Goal: Task Accomplishment & Management: Use online tool/utility

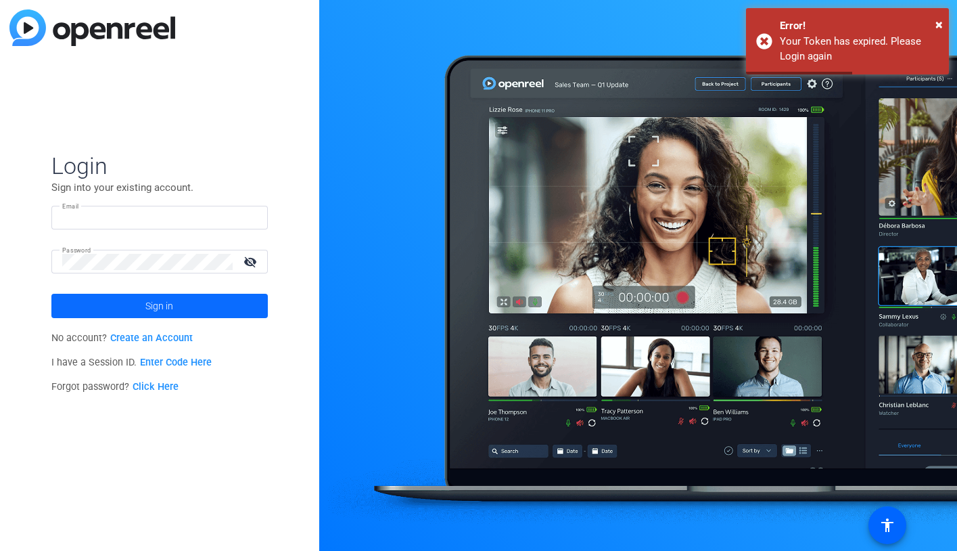
type input "[PERSON_NAME][EMAIL_ADDRESS][PERSON_NAME][DOMAIN_NAME]"
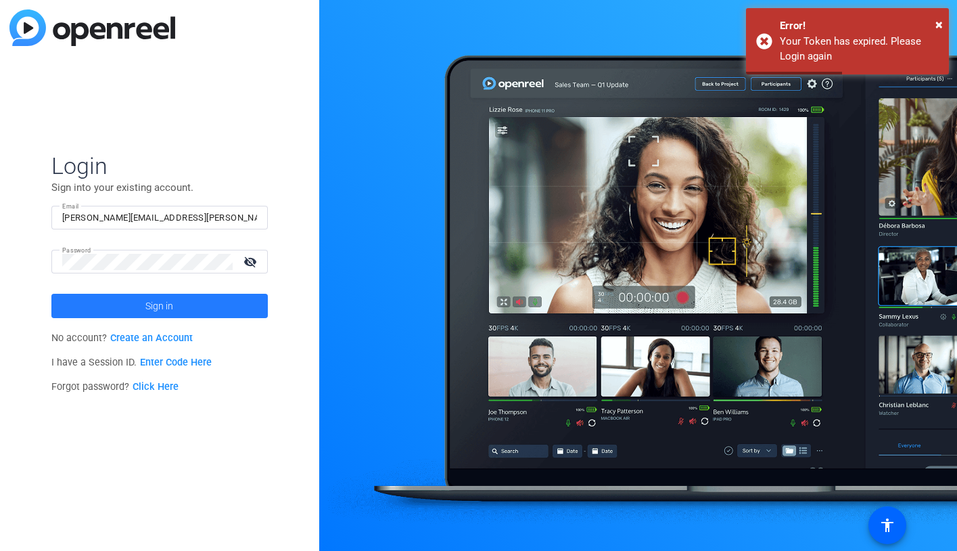
click at [191, 302] on span at bounding box center [159, 306] width 216 height 32
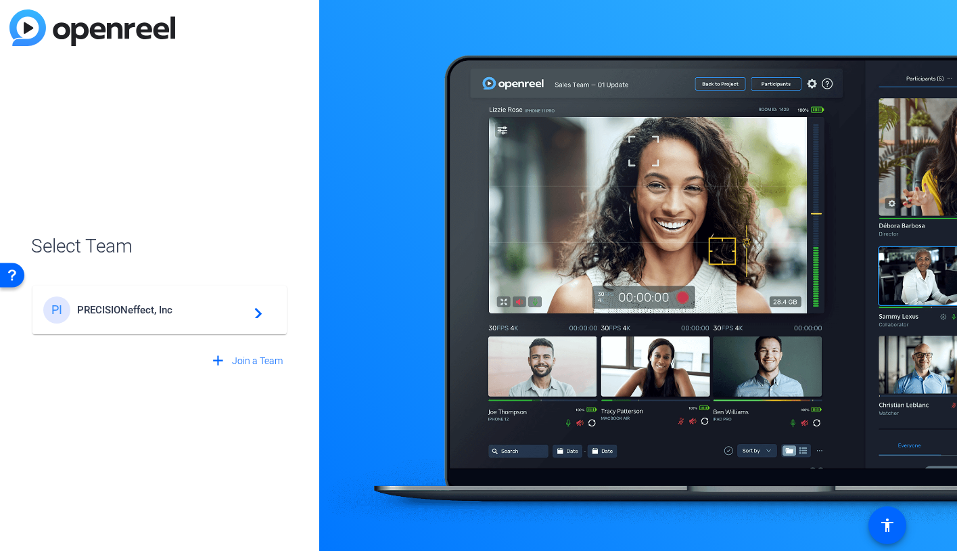
click at [200, 312] on span "PRECISIONeffect, Inc" at bounding box center [161, 310] width 169 height 12
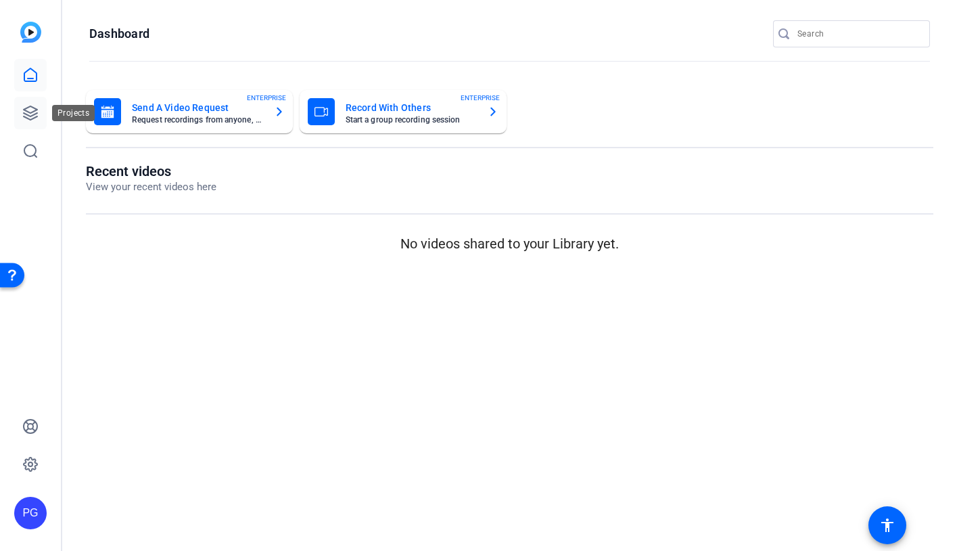
click at [32, 111] on icon at bounding box center [31, 113] width 14 height 14
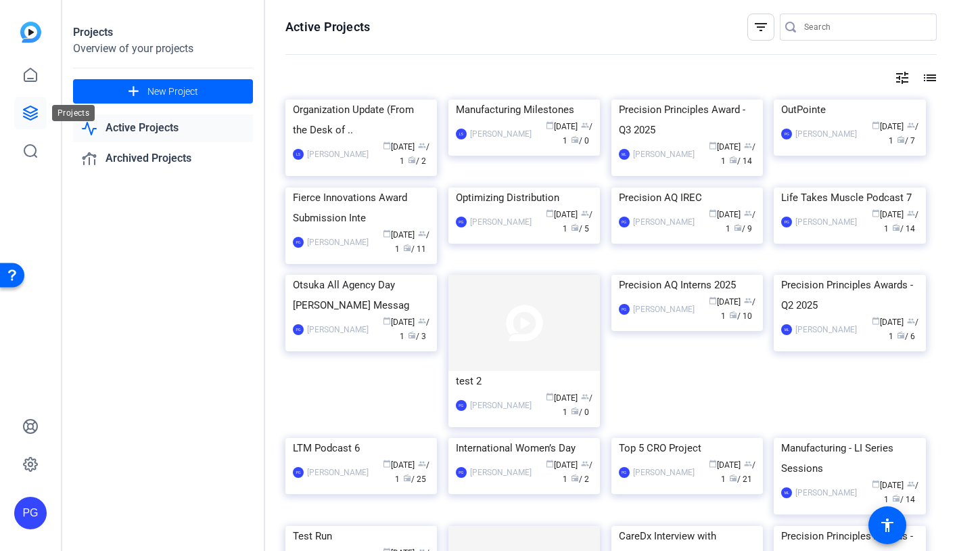
click at [34, 114] on icon at bounding box center [31, 113] width 14 height 14
click at [149, 99] on span at bounding box center [163, 91] width 180 height 32
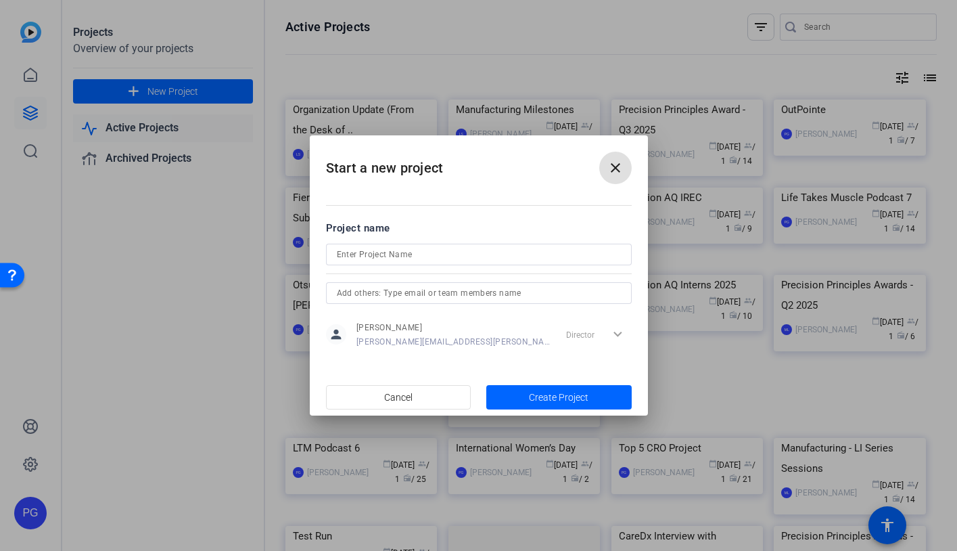
click at [356, 256] on input at bounding box center [479, 254] width 284 height 16
paste input "Jazz Pharmaceuticals - Video recording with [PERSON_NAME] ESMO 25 symposium"
drag, startPoint x: 406, startPoint y: 255, endPoint x: 671, endPoint y: 258, distance: 265.2
click at [671, 258] on div "Start a new project close Project name Jazz Pharmaceuticals - Video recording w…" at bounding box center [478, 275] width 957 height 551
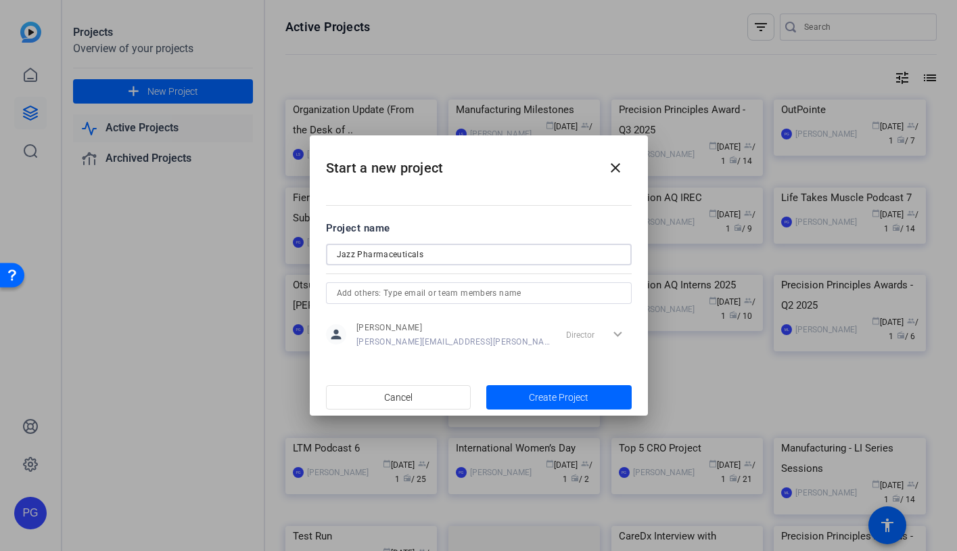
scroll to position [0, 0]
type input "Jazz Pharmaceuticals"
click at [562, 396] on span "Create Project" at bounding box center [559, 397] width 60 height 14
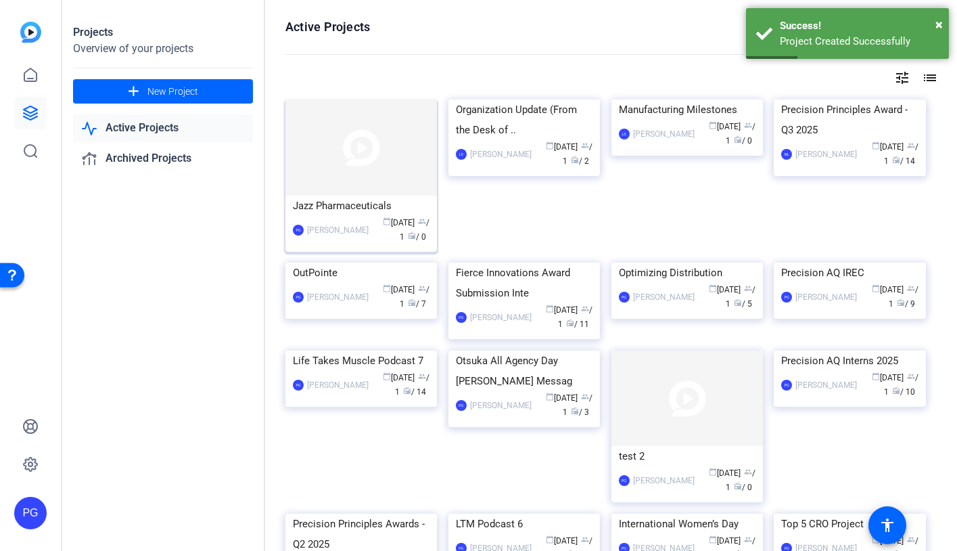
click at [363, 158] on img at bounding box center [361, 147] width 152 height 96
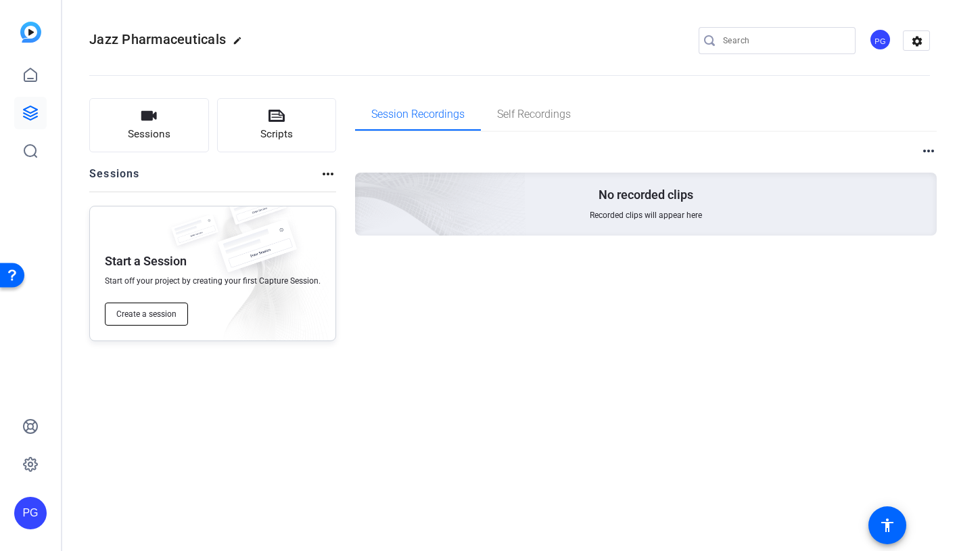
click at [161, 315] on span "Create a session" at bounding box center [146, 313] width 60 height 11
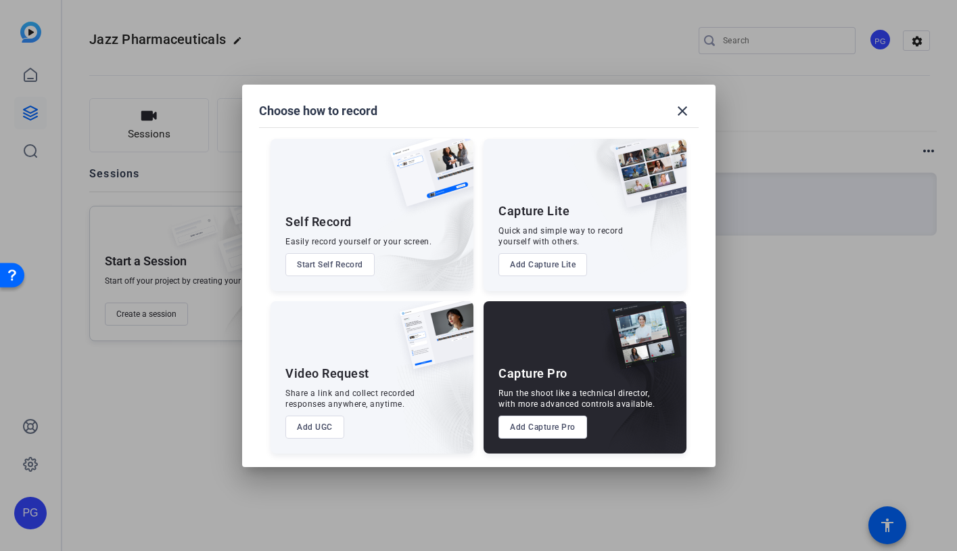
click at [538, 427] on button "Add Capture Pro" at bounding box center [543, 426] width 89 height 23
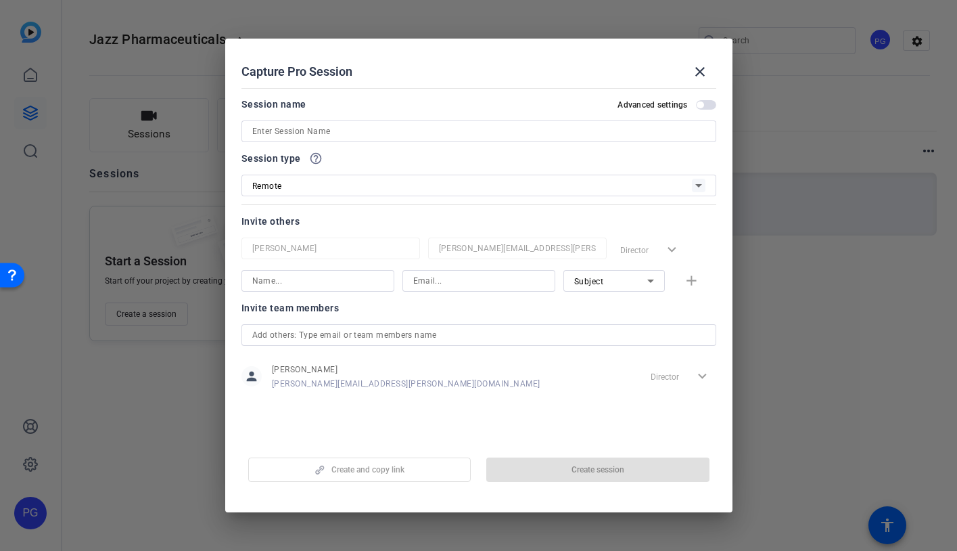
click at [299, 128] on input at bounding box center [478, 131] width 453 height 16
paste input "Jazz Pharmaceuticals - Video recording with [PERSON_NAME] ESMO 25 symposium"
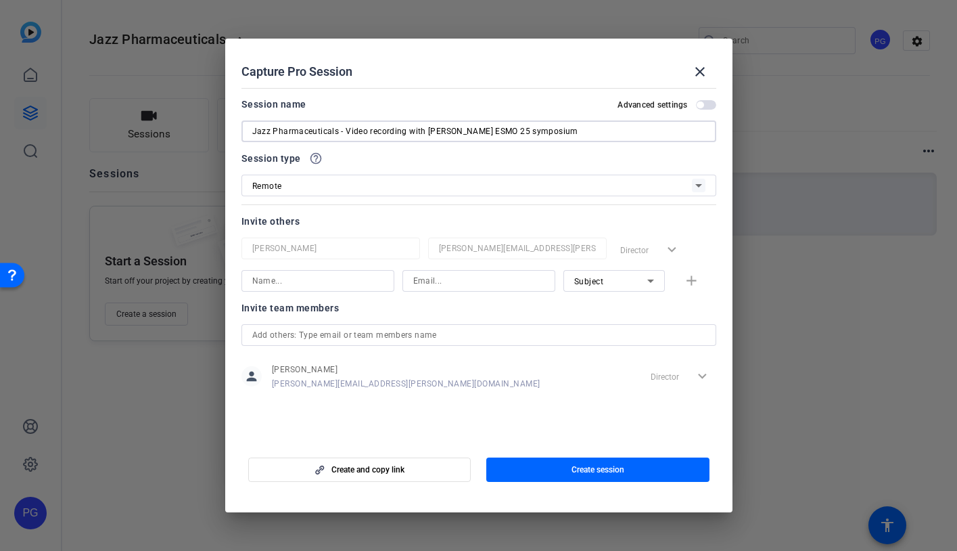
drag, startPoint x: 425, startPoint y: 131, endPoint x: 210, endPoint y: 115, distance: 216.4
click at [210, 115] on div "Choose how to record close Self Record Easily record yourself or your screen. S…" at bounding box center [478, 275] width 957 height 551
click at [379, 131] on input "[PERSON_NAME] ESMO 25 symposium" at bounding box center [478, 131] width 453 height 16
type input "[PERSON_NAME] ESMO 25 symposium"
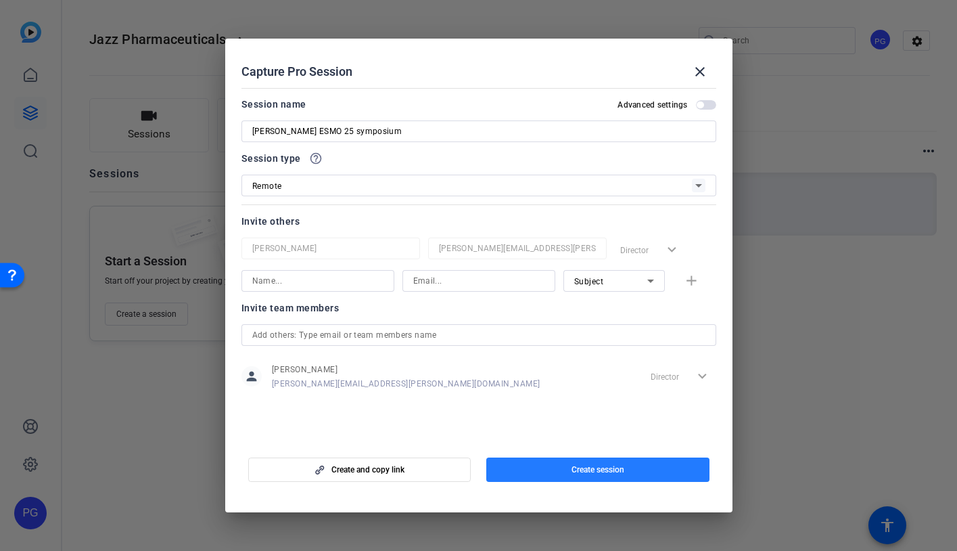
click at [551, 473] on span "button" at bounding box center [597, 469] width 223 height 32
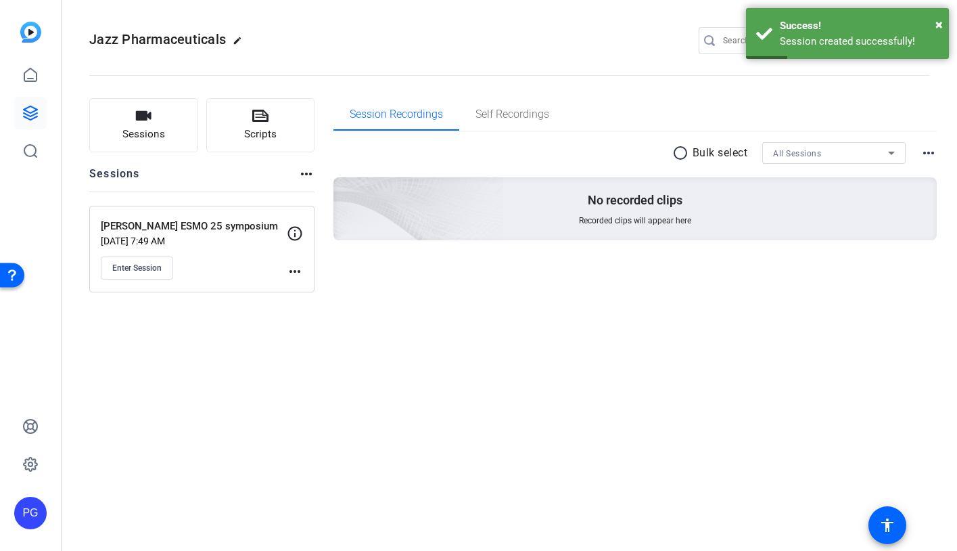
click at [298, 271] on mat-icon "more_horiz" at bounding box center [295, 271] width 16 height 16
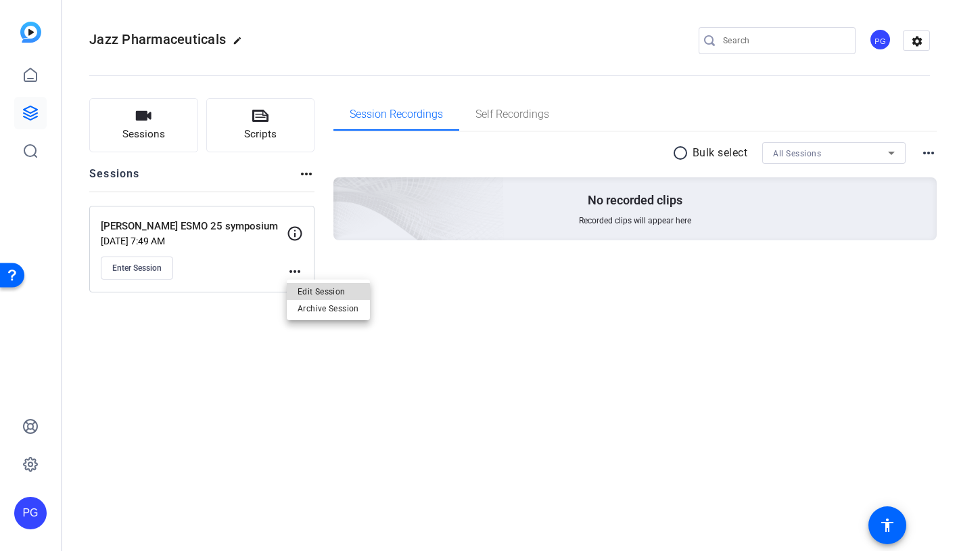
click at [323, 292] on span "Edit Session" at bounding box center [329, 291] width 62 height 16
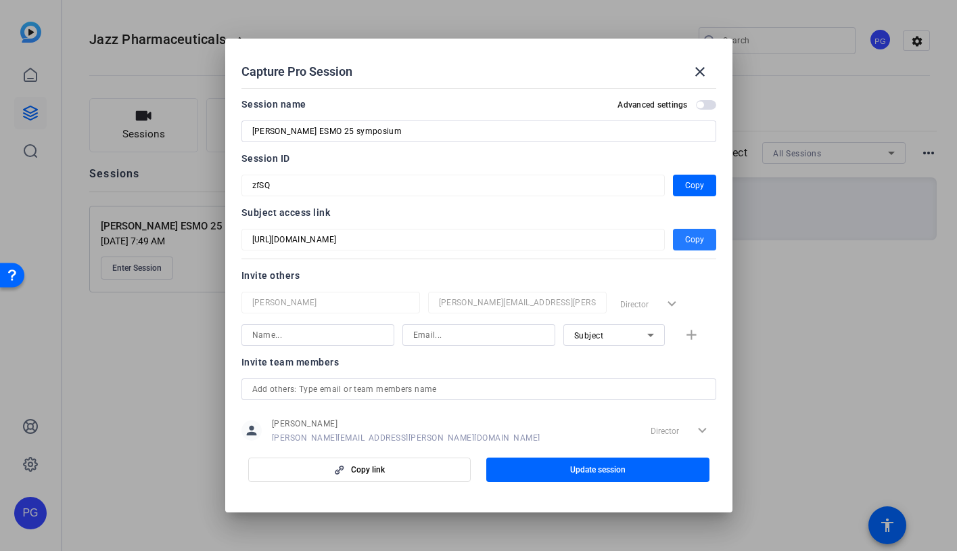
click at [691, 240] on span "Copy" at bounding box center [694, 239] width 19 height 16
click at [701, 67] on mat-icon "close" at bounding box center [700, 72] width 16 height 16
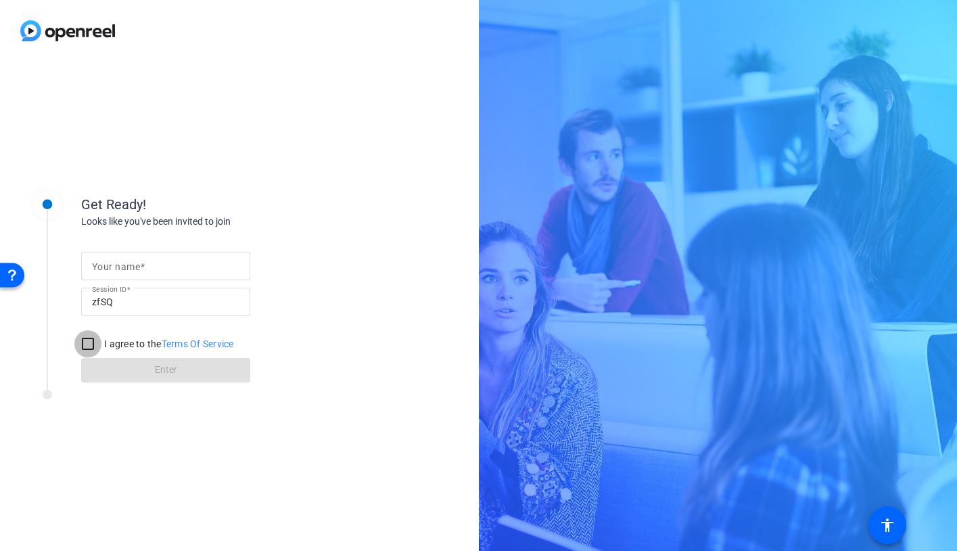
click at [85, 344] on input "I agree to the Terms Of Service" at bounding box center [87, 343] width 27 height 27
checkbox input "true"
drag, startPoint x: 131, startPoint y: 303, endPoint x: 70, endPoint y: 298, distance: 61.1
click at [70, 298] on div "Get Ready! Looks like you've been invited to join Your name Session ID zfSQ I a…" at bounding box center [183, 279] width 338 height 219
click at [200, 405] on div at bounding box center [183, 398] width 338 height 17
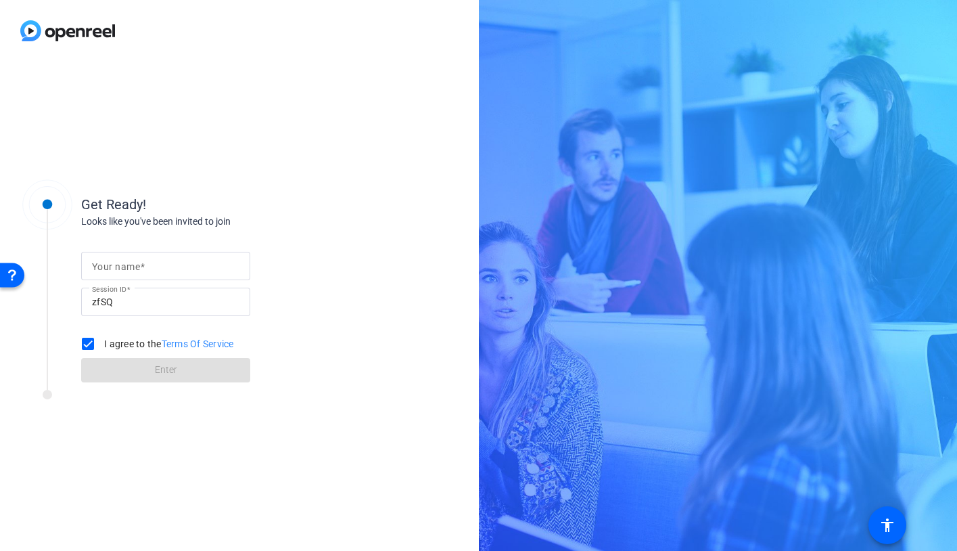
click at [141, 264] on span at bounding box center [142, 266] width 5 height 11
click at [141, 264] on input "Your name" at bounding box center [165, 266] width 147 height 16
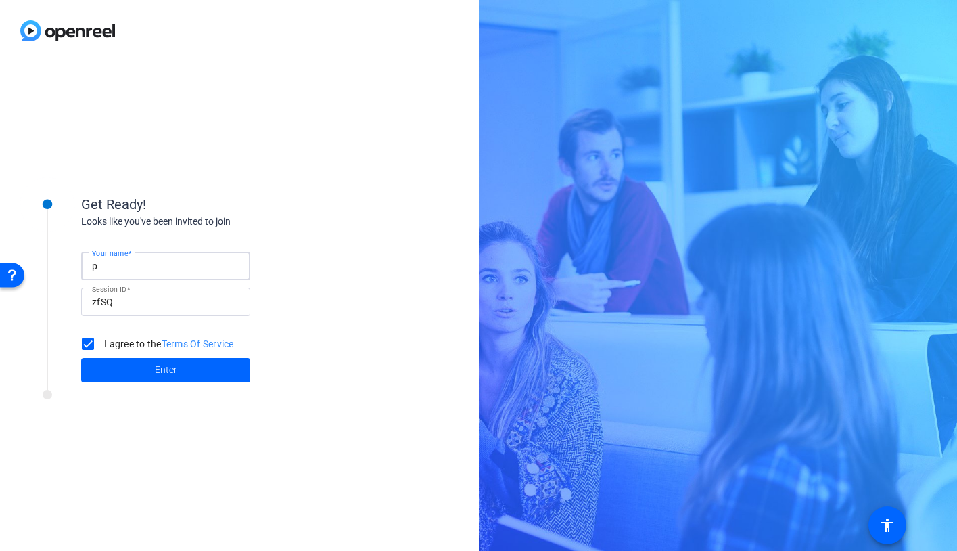
type input "p"
click at [183, 433] on div "Get Ready! Looks like you've been invited to join Your name p Session ID zfSQ I…" at bounding box center [183, 305] width 338 height 271
click at [172, 373] on span "Enter" at bounding box center [166, 370] width 22 height 14
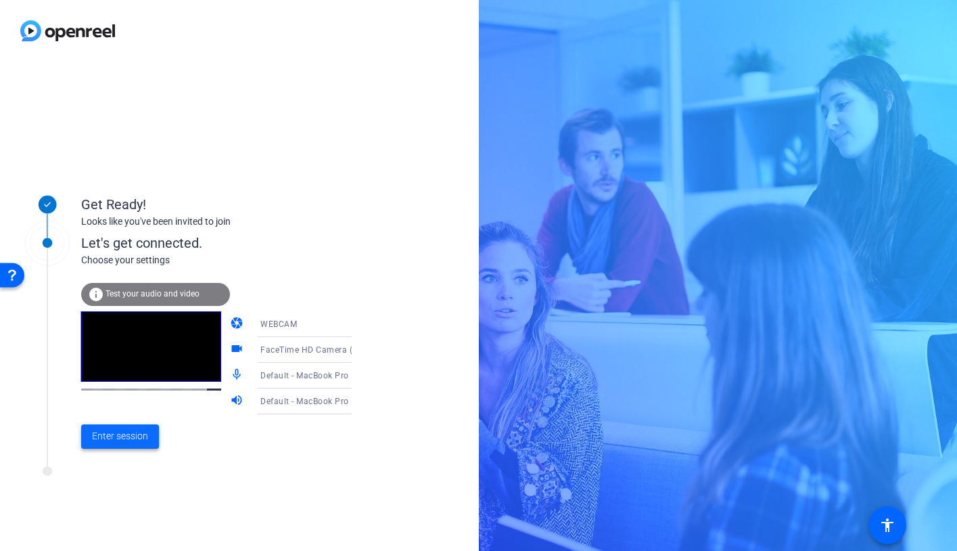
click at [132, 440] on span "Enter session" at bounding box center [120, 436] width 56 height 14
